Goal: Task Accomplishment & Management: Use online tool/utility

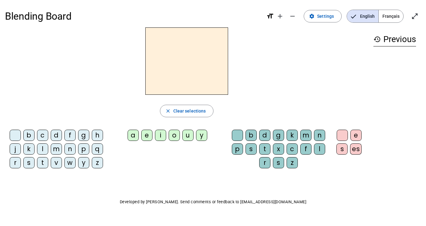
click at [42, 151] on div "l" at bounding box center [42, 148] width 11 height 11
click at [129, 136] on div "a" at bounding box center [133, 134] width 11 height 11
click at [280, 19] on mat-icon "add" at bounding box center [279, 15] width 7 height 7
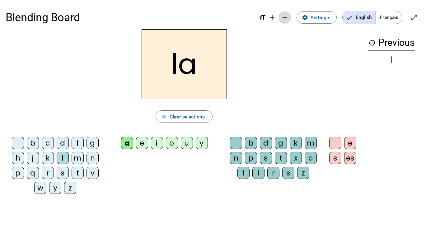
click at [281, 18] on mat-icon "remove" at bounding box center [284, 17] width 7 height 7
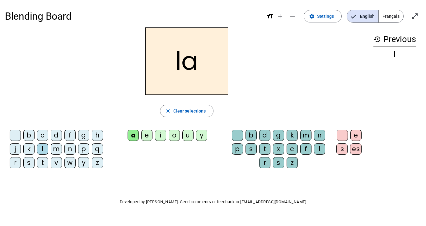
click at [223, 129] on div "a e i o u y" at bounding box center [168, 136] width 117 height 19
click at [146, 136] on div "e" at bounding box center [146, 134] width 11 height 11
click at [189, 137] on div "u" at bounding box center [187, 134] width 11 height 11
click at [175, 60] on h2 "lu" at bounding box center [186, 60] width 83 height 67
click at [40, 162] on div "t" at bounding box center [42, 162] width 11 height 11
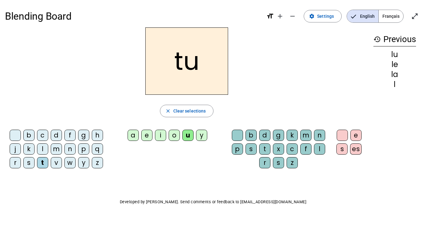
click at [145, 137] on div "e" at bounding box center [146, 134] width 11 height 11
click at [134, 139] on div "a" at bounding box center [133, 134] width 11 height 11
